Goal: Transaction & Acquisition: Purchase product/service

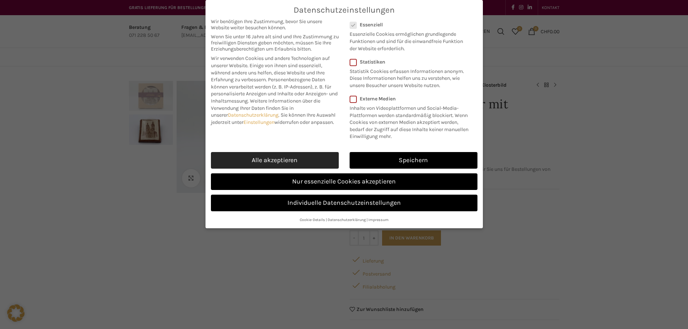
click at [300, 165] on link "Alle akzeptieren" at bounding box center [275, 160] width 128 height 17
checkbox input "true"
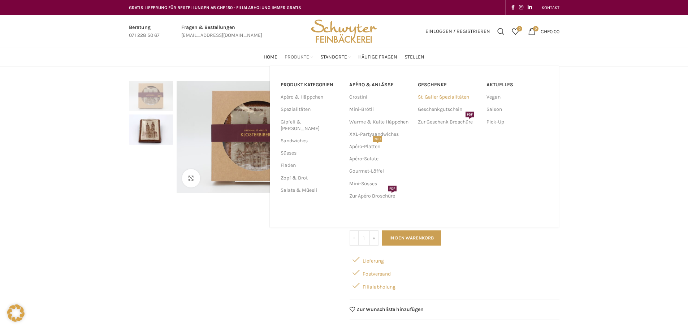
click at [438, 98] on link "St. Galler Spezialitäten" at bounding box center [448, 97] width 61 height 12
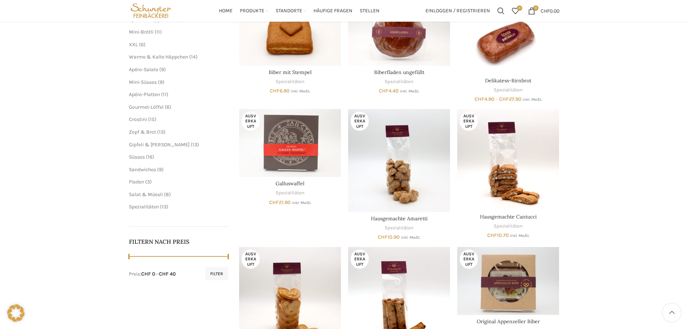
scroll to position [72, 0]
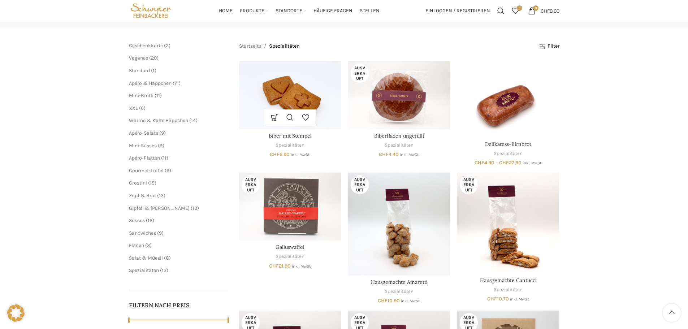
click at [292, 85] on img "Biber mit Stempel" at bounding box center [290, 95] width 102 height 68
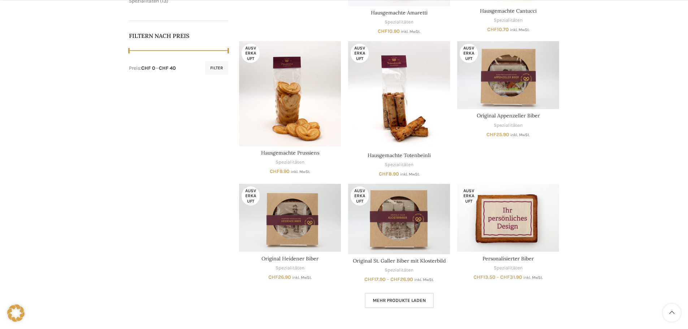
scroll to position [361, 0]
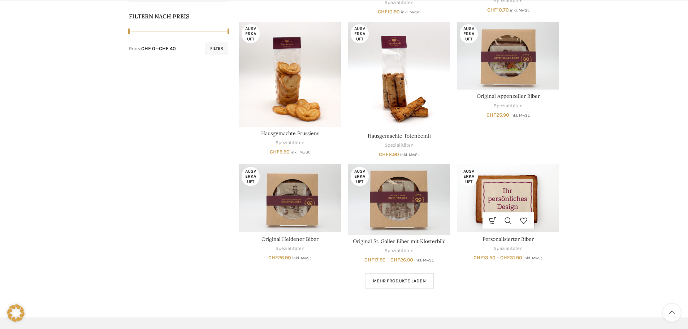
click at [504, 185] on img "Personalisierter Biber" at bounding box center [508, 198] width 102 height 68
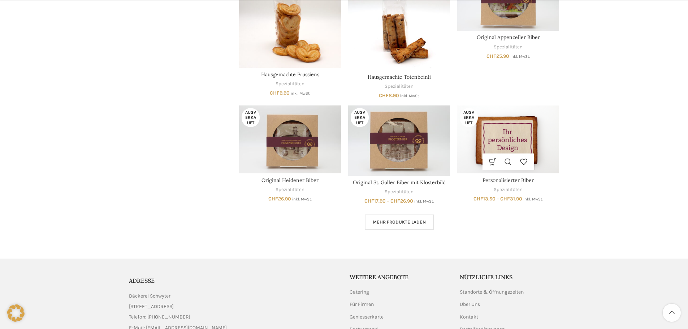
scroll to position [486, 0]
